Goal: Download file/media

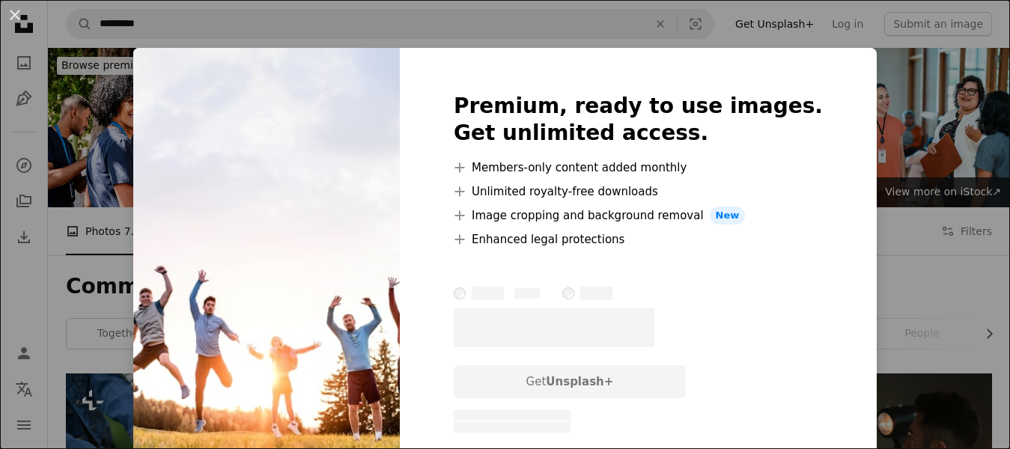
scroll to position [954, 0]
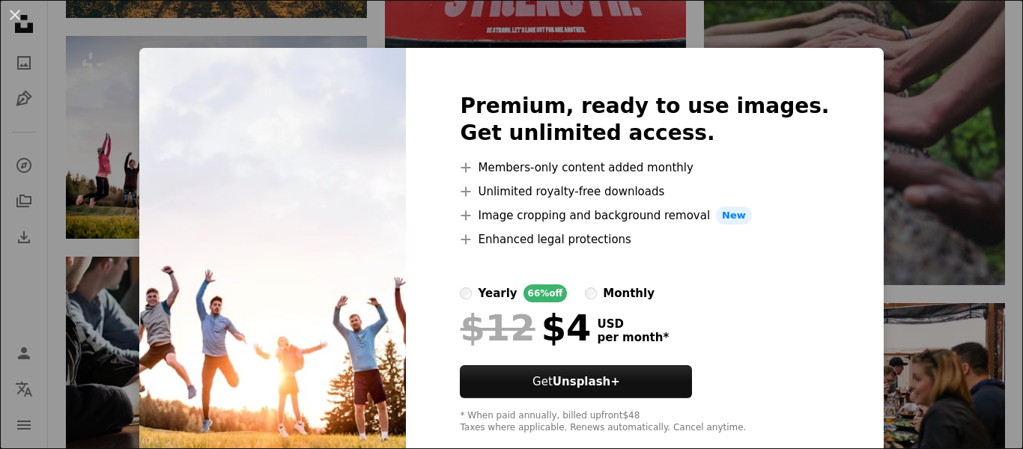
click at [888, 98] on div "An X shape Premium, ready to use images. Get unlimited access. A plus sign Memb…" at bounding box center [511, 224] width 1023 height 449
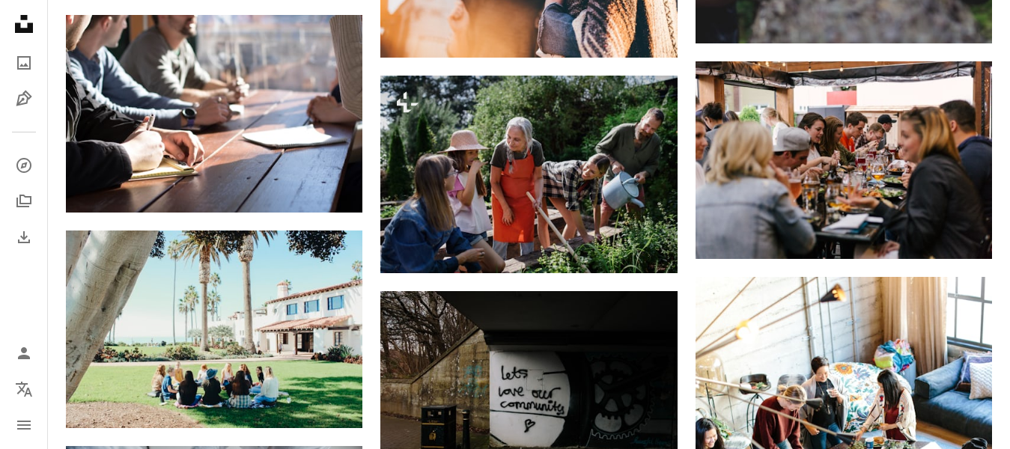
scroll to position [1201, 0]
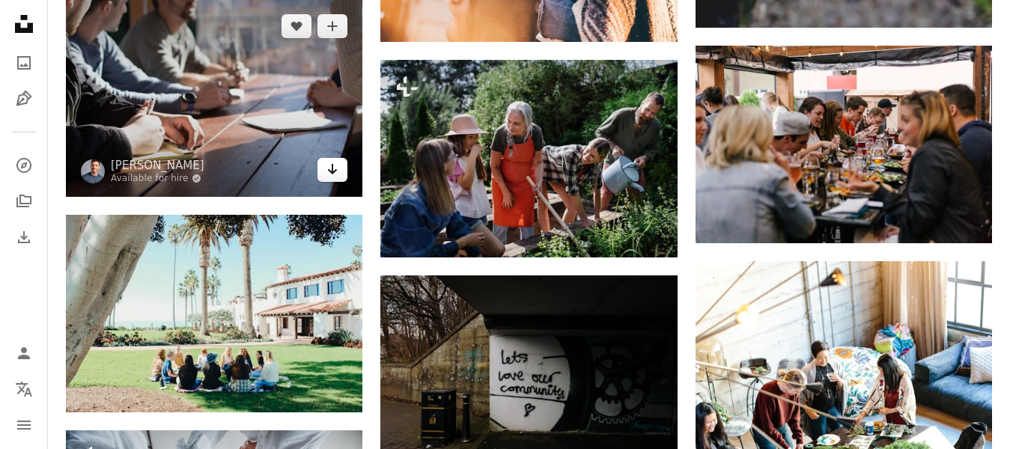
click at [332, 169] on icon "Download" at bounding box center [333, 169] width 10 height 10
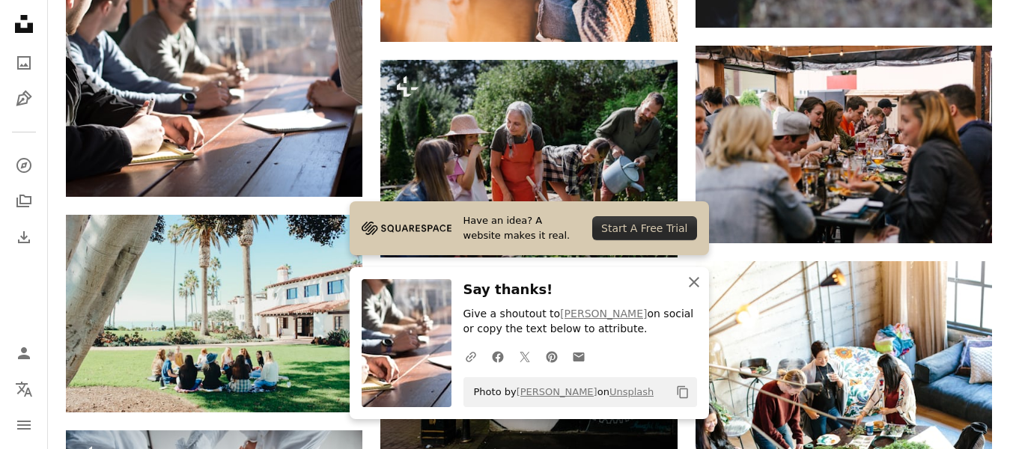
click at [696, 276] on icon "An X shape" at bounding box center [694, 282] width 18 height 18
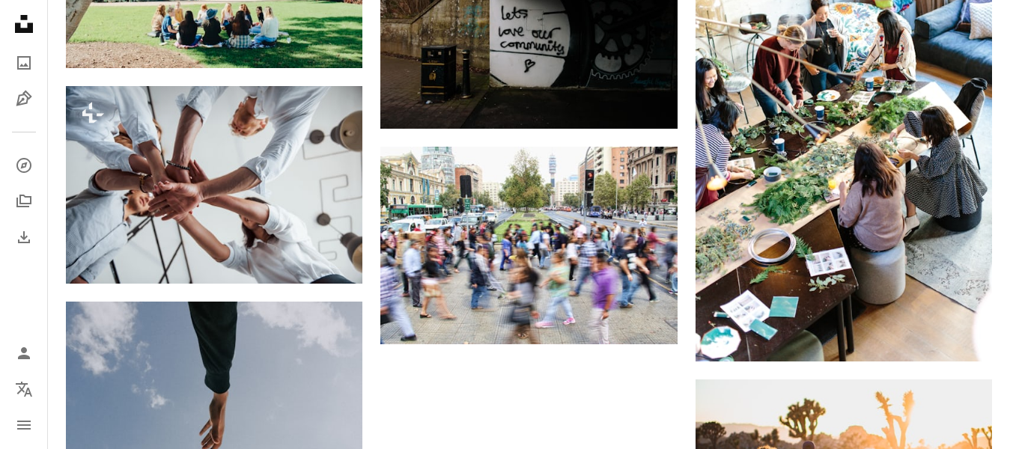
scroll to position [1556, 0]
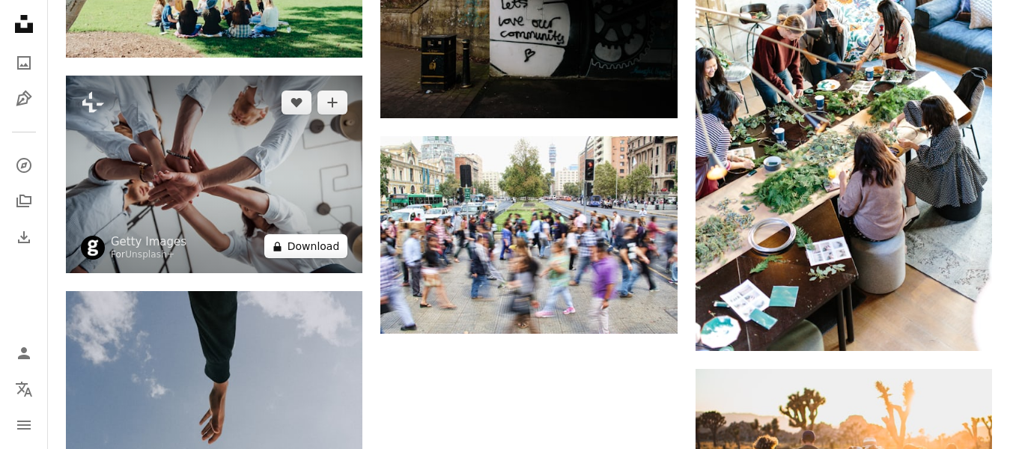
click at [302, 243] on button "A lock Download" at bounding box center [306, 246] width 84 height 24
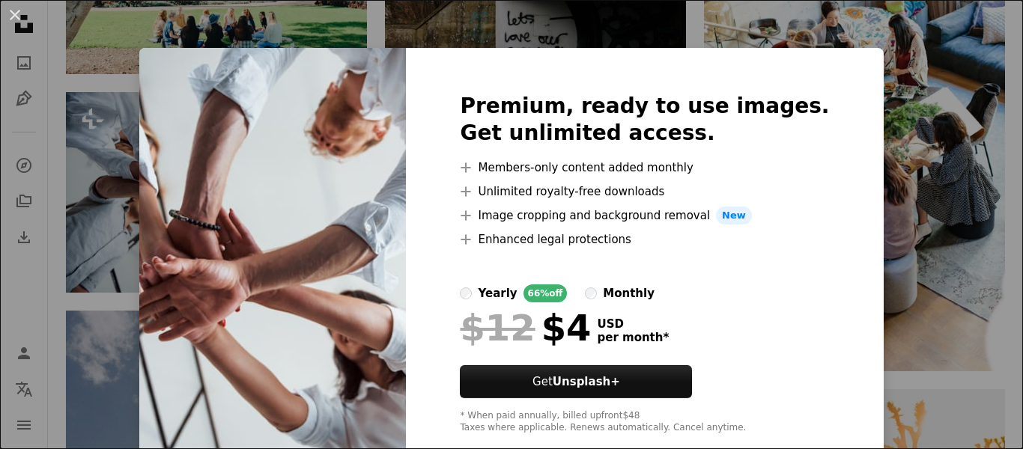
click at [828, 40] on div "An X shape Premium, ready to use images. Get unlimited access. A plus sign Memb…" at bounding box center [511, 224] width 1023 height 449
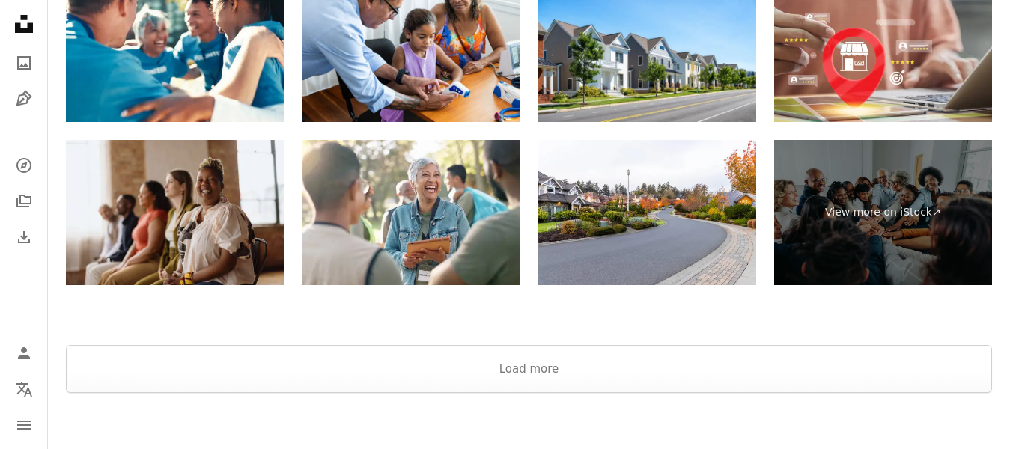
scroll to position [2481, 0]
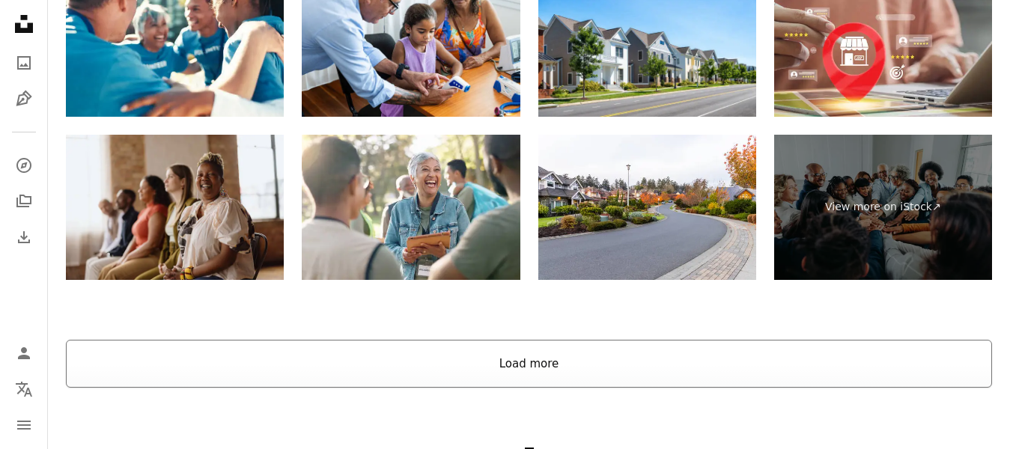
click at [562, 374] on button "Load more" at bounding box center [529, 364] width 926 height 48
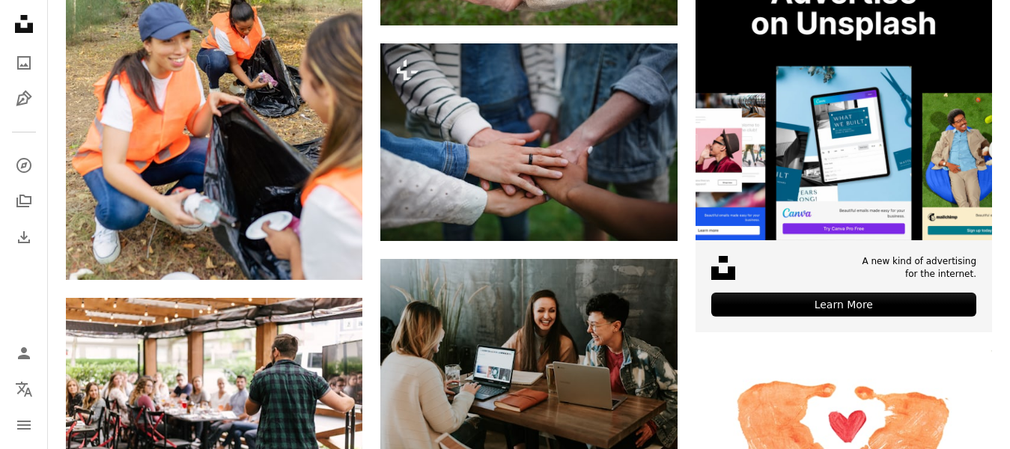
scroll to position [5672, 0]
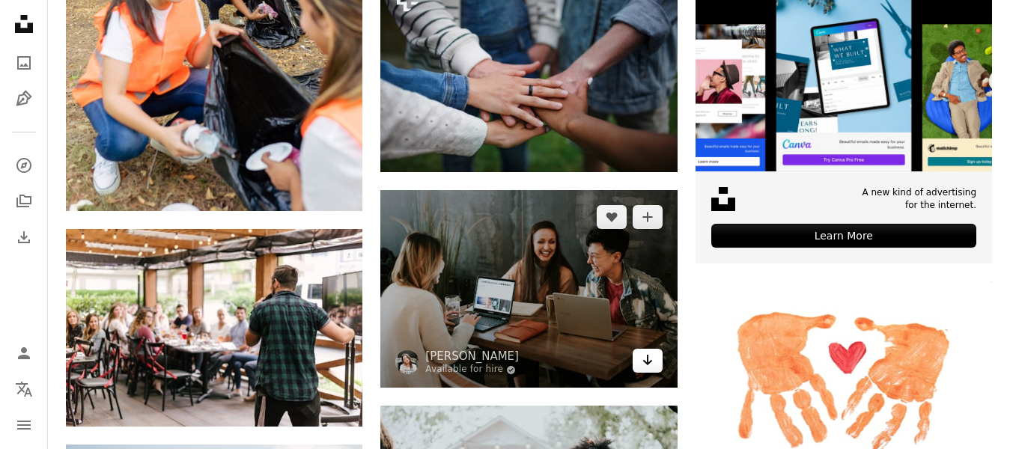
click at [648, 365] on icon "Arrow pointing down" at bounding box center [648, 360] width 12 height 18
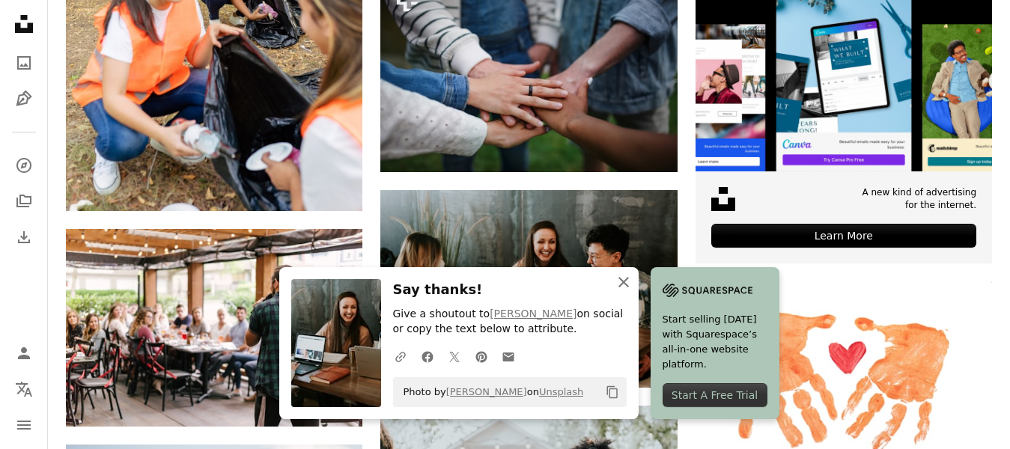
click at [623, 282] on icon "button" at bounding box center [623, 282] width 10 height 10
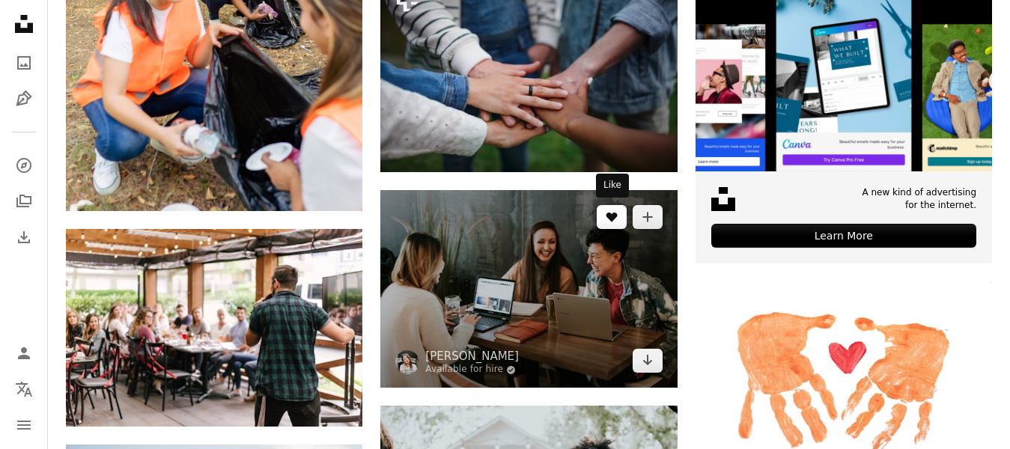
click at [609, 215] on icon "Like" at bounding box center [611, 218] width 11 height 10
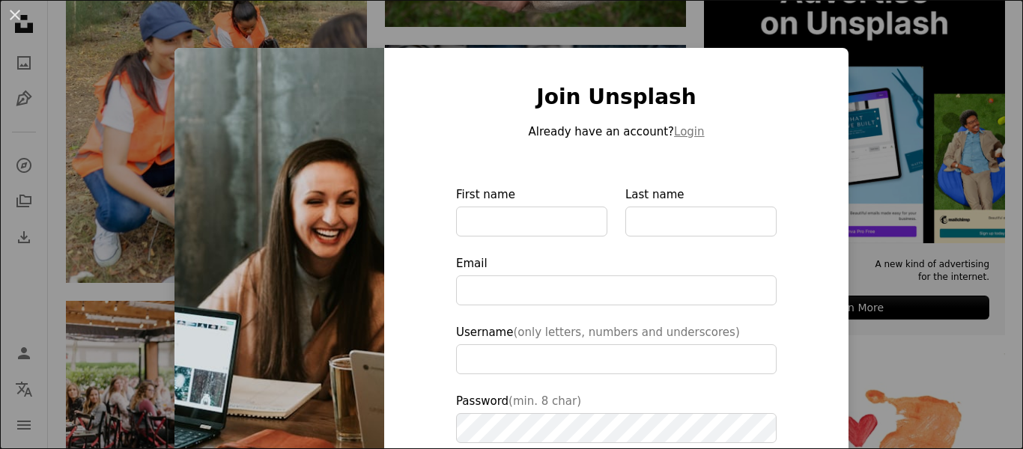
click at [964, 328] on div "An X shape Join Unsplash Already have an account? Login First name Last name Em…" at bounding box center [511, 224] width 1023 height 449
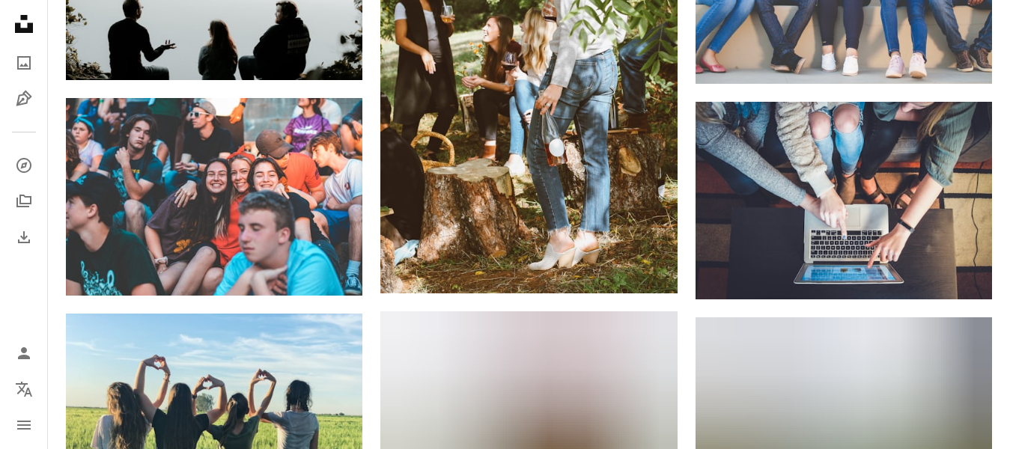
scroll to position [7581, 0]
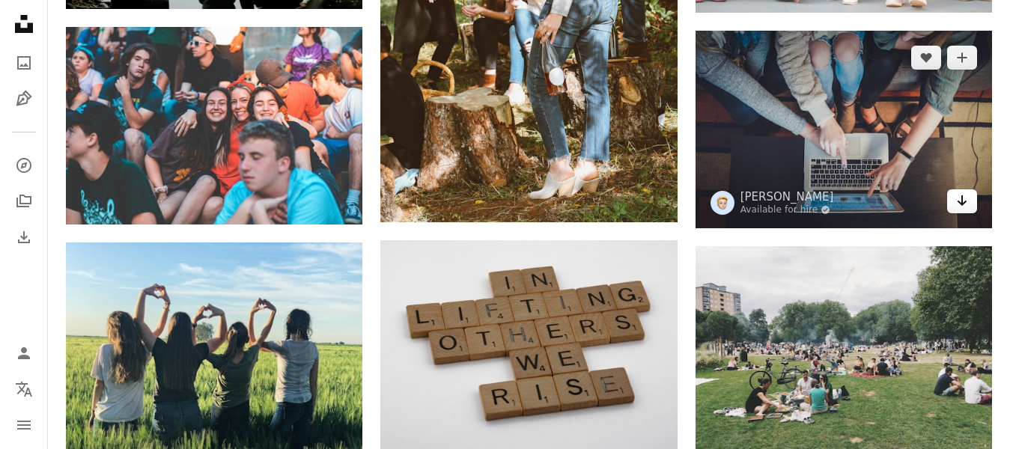
click at [961, 203] on icon "Download" at bounding box center [963, 200] width 10 height 10
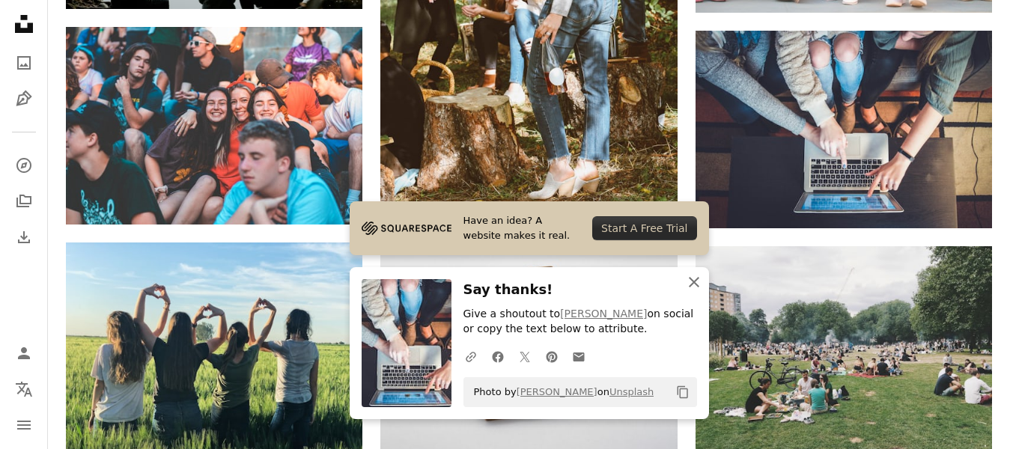
click at [691, 280] on icon "button" at bounding box center [694, 282] width 10 height 10
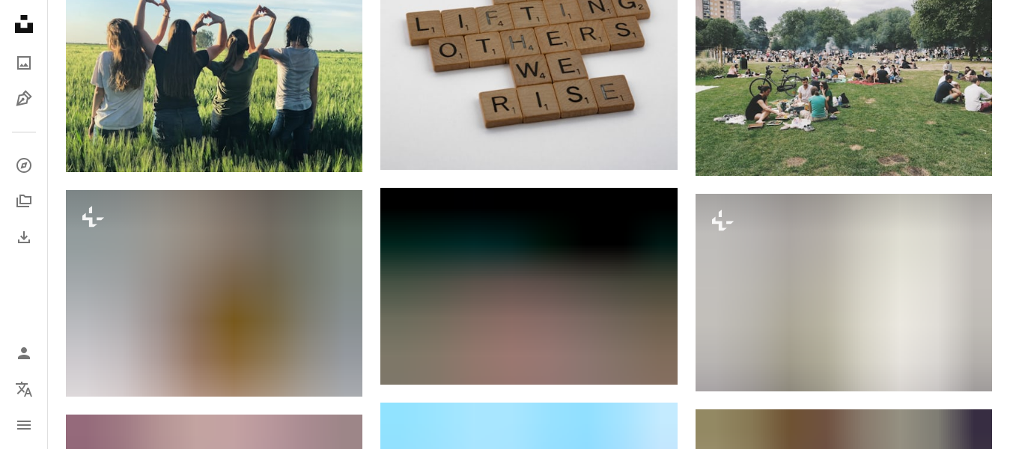
scroll to position [7894, 0]
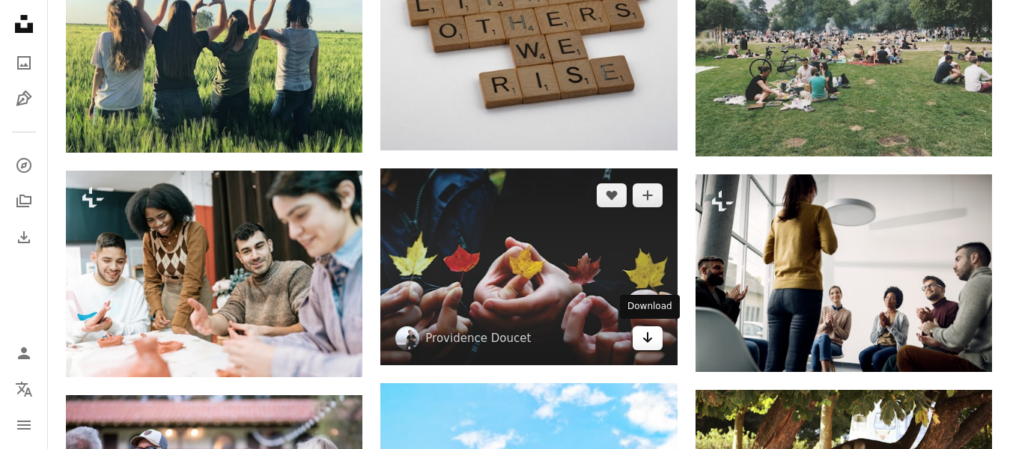
click at [648, 334] on icon "Arrow pointing down" at bounding box center [648, 338] width 12 height 18
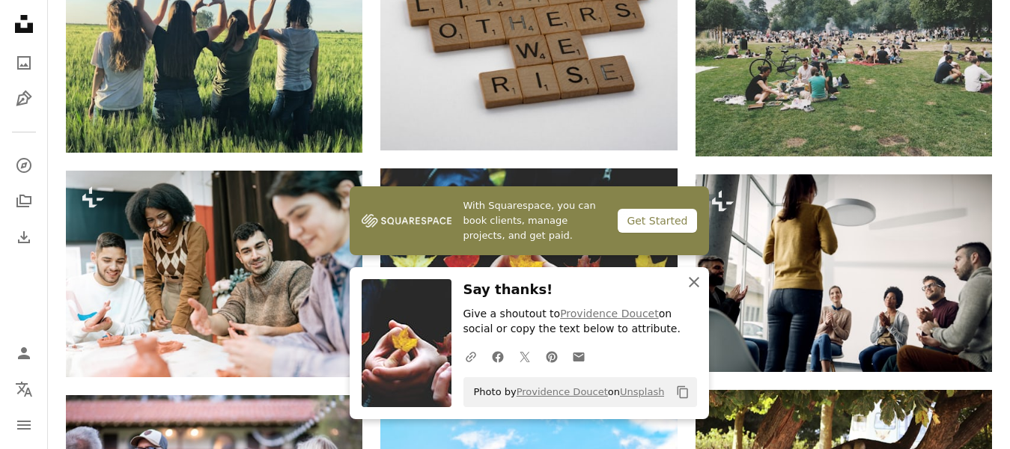
click at [694, 282] on icon "button" at bounding box center [694, 282] width 10 height 10
